Goal: Navigation & Orientation: Find specific page/section

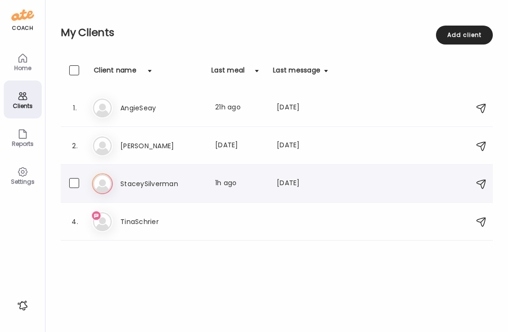
click at [156, 180] on h3 "StaceySilverman" at bounding box center [161, 183] width 83 height 11
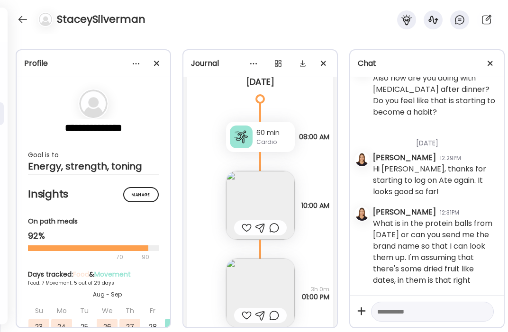
scroll to position [6249, 0]
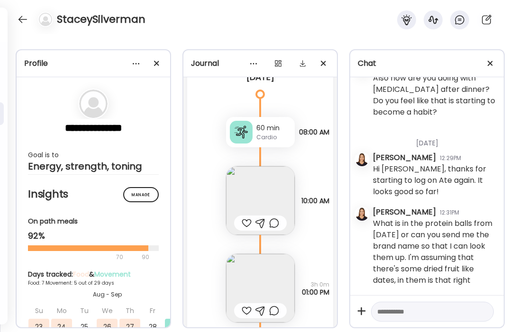
click at [264, 192] on img at bounding box center [260, 200] width 69 height 69
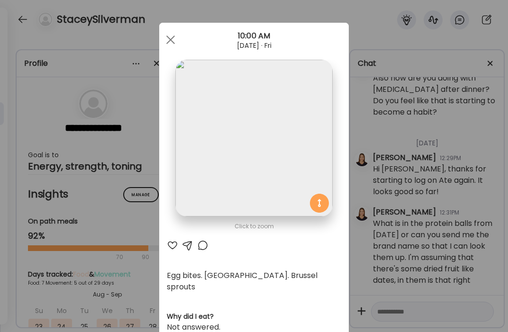
click at [171, 243] on div at bounding box center [172, 245] width 11 height 11
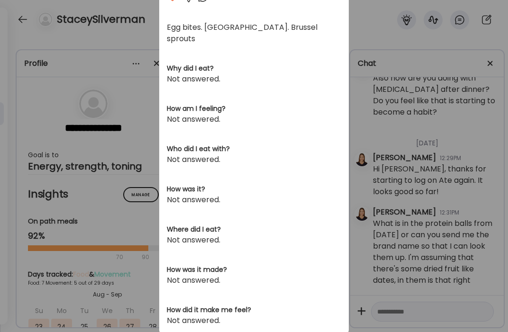
scroll to position [273, 0]
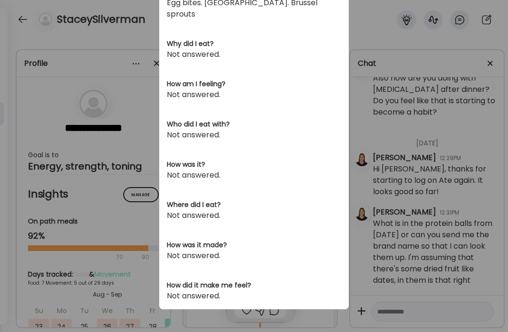
click at [387, 128] on div "Ate Coach Dashboard Wahoo! It’s official Take a moment to set up your Coach Pro…" at bounding box center [254, 166] width 508 height 332
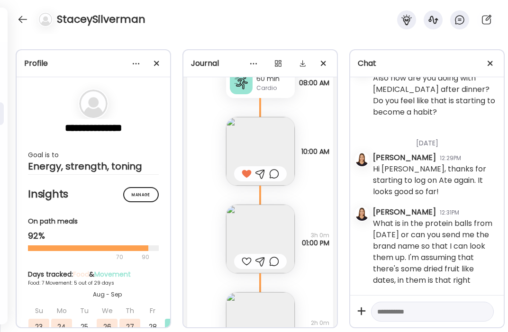
scroll to position [6308, 0]
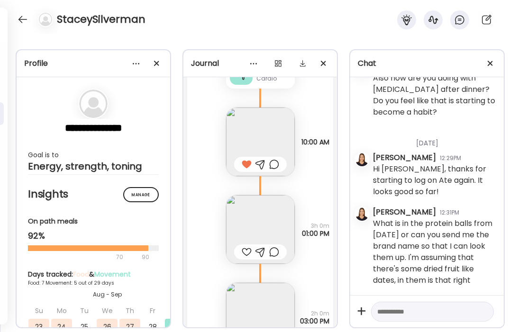
click at [247, 246] on div at bounding box center [247, 251] width 10 height 11
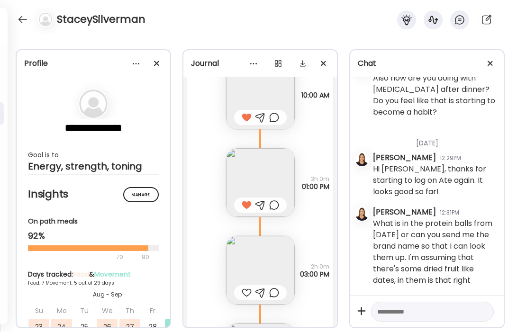
scroll to position [6360, 0]
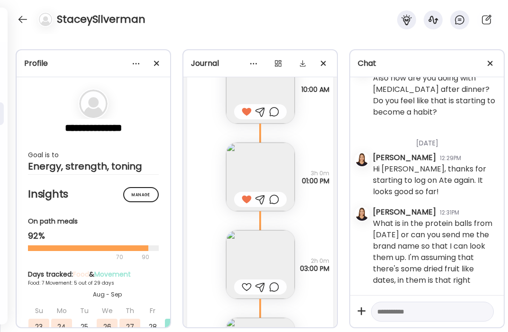
click at [244, 281] on div at bounding box center [247, 286] width 10 height 11
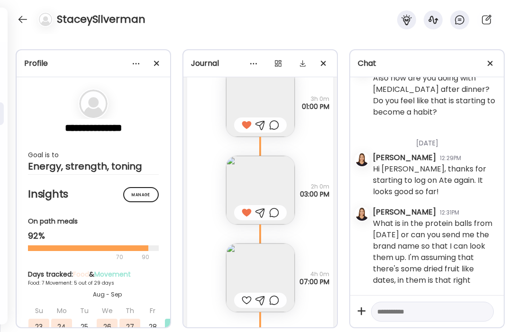
scroll to position [6434, 0]
click at [269, 269] on img at bounding box center [260, 278] width 69 height 69
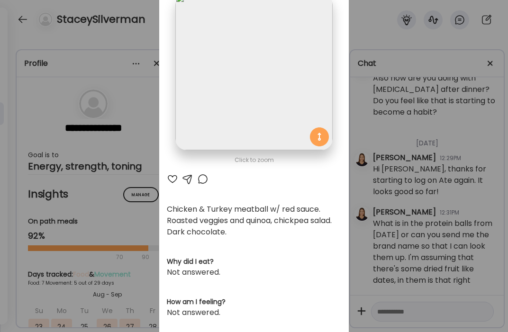
scroll to position [65, 0]
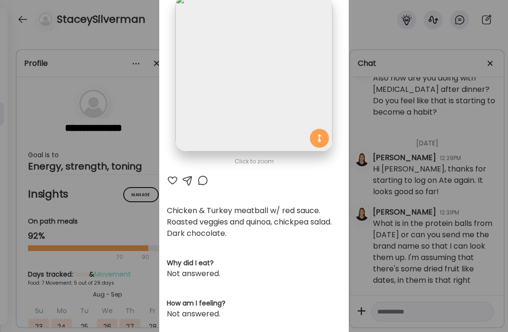
click at [173, 179] on div at bounding box center [172, 180] width 11 height 11
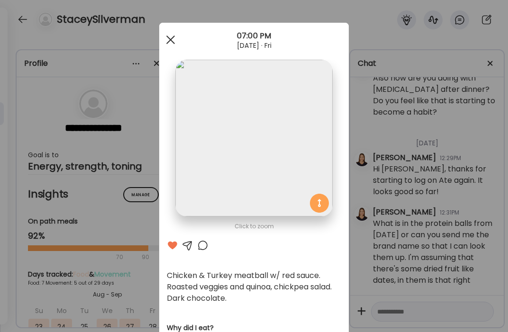
click at [164, 44] on div at bounding box center [170, 39] width 19 height 19
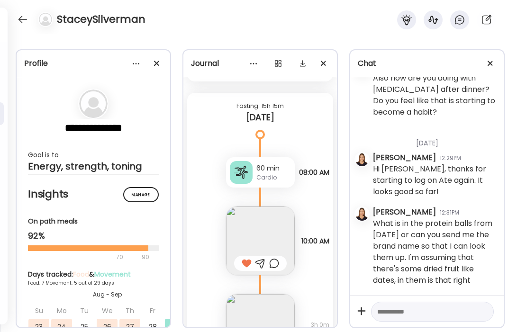
scroll to position [6200, 0]
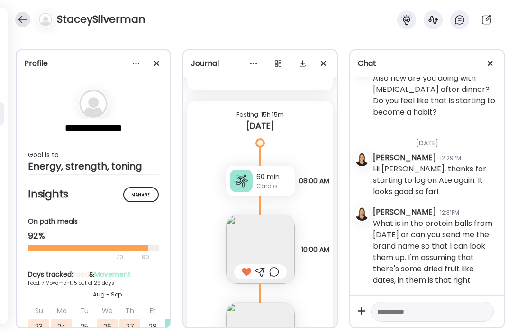
click at [20, 18] on div at bounding box center [22, 19] width 15 height 15
